Goal: Browse casually: Explore the website without a specific task or goal

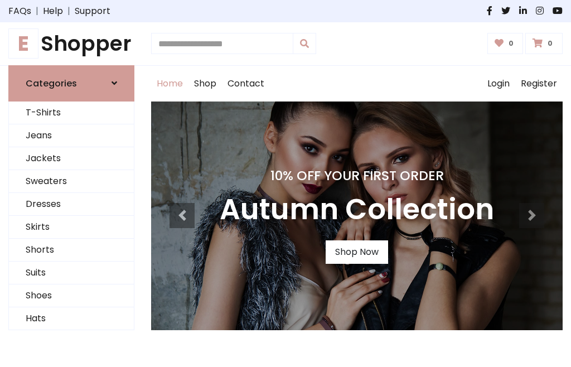
click at [286, 184] on h4 "10% Off Your First Order" at bounding box center [357, 176] width 275 height 16
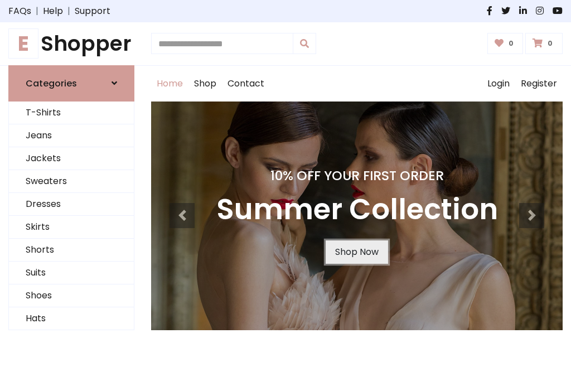
click at [357, 252] on link "Shop Now" at bounding box center [357, 252] width 63 height 23
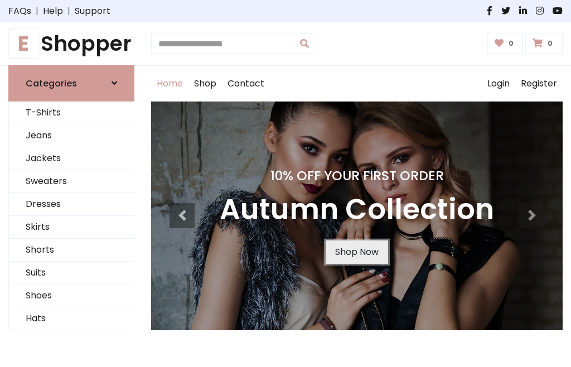
click at [357, 252] on link "Shop Now" at bounding box center [357, 252] width 63 height 23
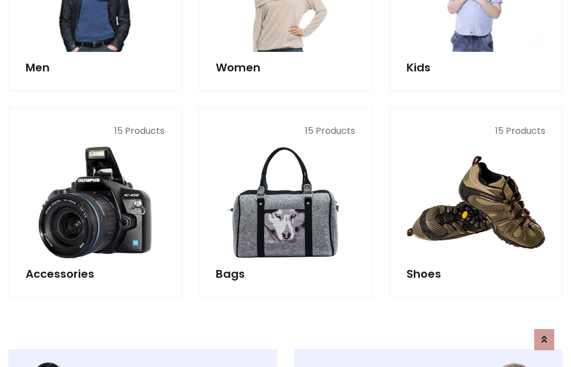
scroll to position [1113, 0]
